Goal: Entertainment & Leisure: Consume media (video, audio)

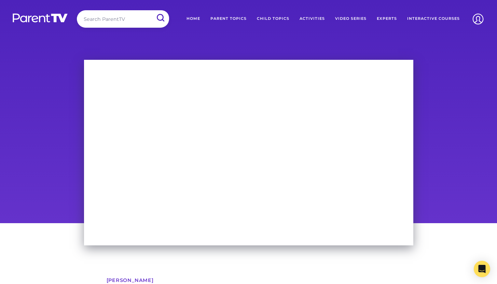
click at [101, 12] on input "search" at bounding box center [123, 18] width 92 height 17
click at [151, 10] on input "submit" at bounding box center [160, 17] width 18 height 15
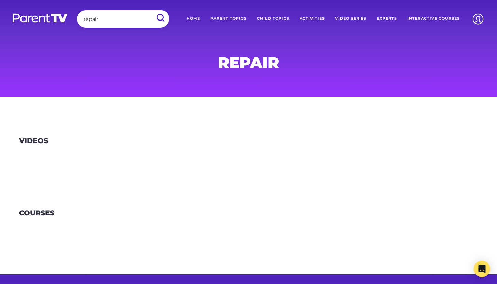
drag, startPoint x: 110, startPoint y: 18, endPoint x: 74, endPoint y: 20, distance: 35.9
click at [74, 20] on div "Search ParentTV repair" at bounding box center [89, 20] width 159 height 20
type input "rupture"
click at [151, 10] on input "submit" at bounding box center [160, 17] width 18 height 15
click at [115, 18] on input "search" at bounding box center [123, 18] width 92 height 17
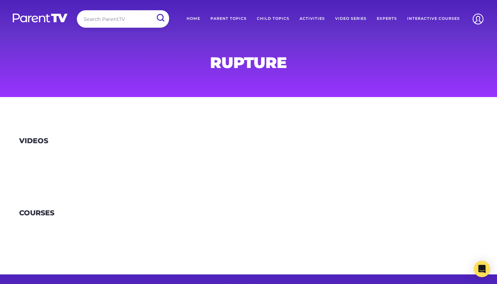
click at [32, 22] on img at bounding box center [40, 18] width 56 height 10
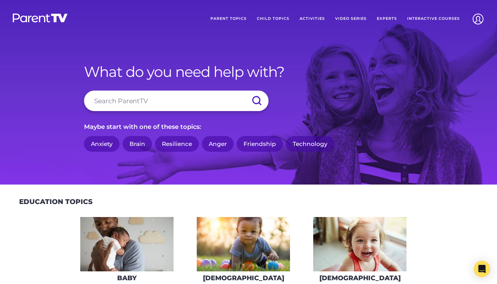
click at [386, 21] on link "Experts" at bounding box center [387, 18] width 30 height 17
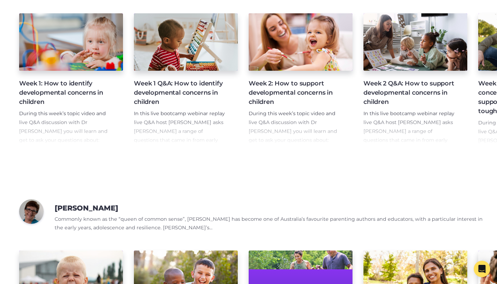
scroll to position [1102, 0]
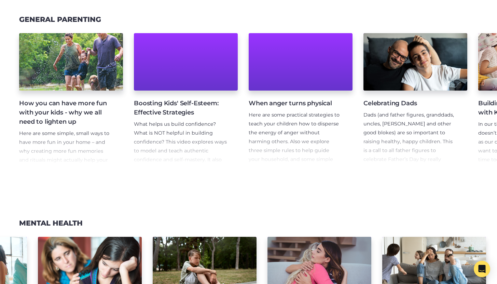
click at [46, 122] on h4 "How you can have more fun with your kids - why we all need to lighten up" at bounding box center [65, 113] width 93 height 28
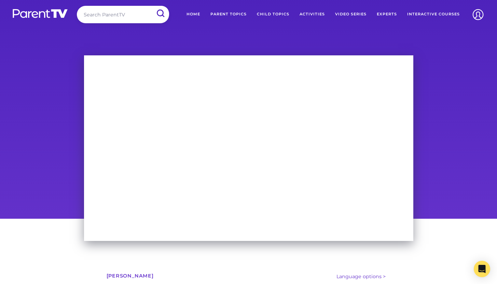
scroll to position [10, 0]
